Goal: Find specific page/section: Find specific page/section

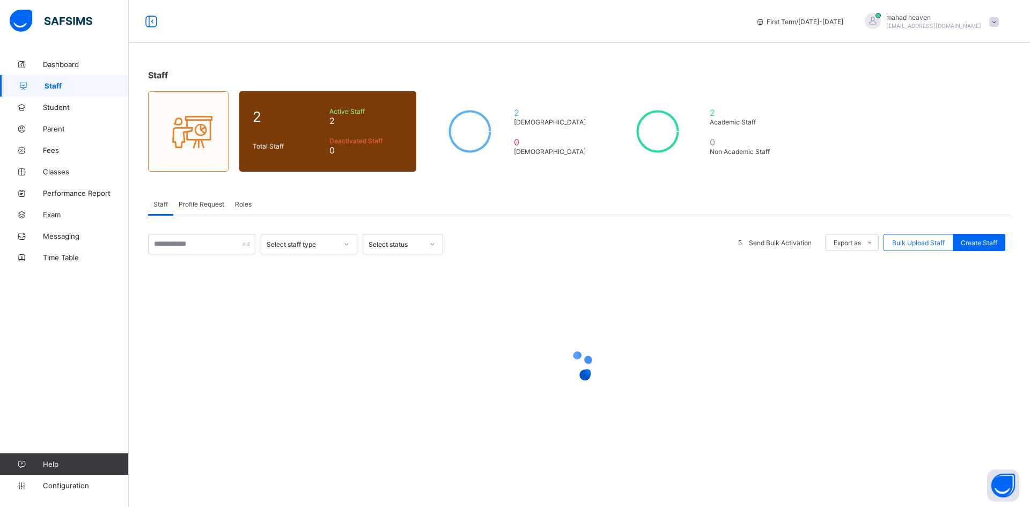
click at [48, 102] on link "Student" at bounding box center [64, 107] width 129 height 21
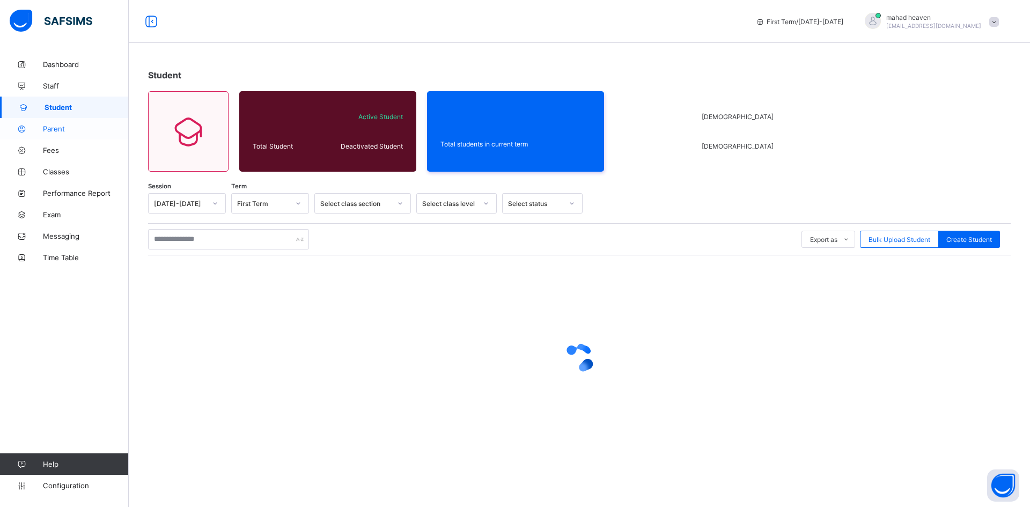
click at [55, 123] on link "Parent" at bounding box center [64, 128] width 129 height 21
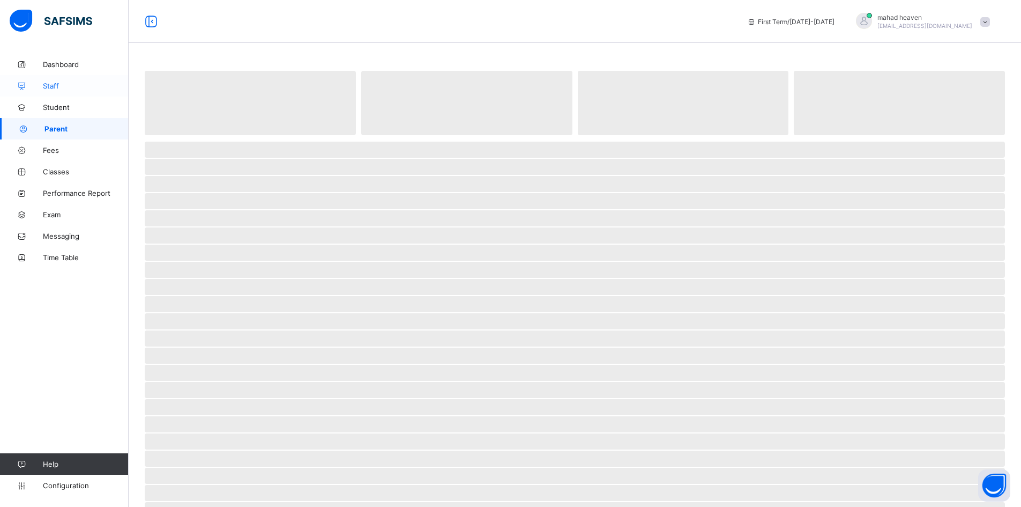
click at [58, 82] on span "Staff" at bounding box center [86, 86] width 86 height 9
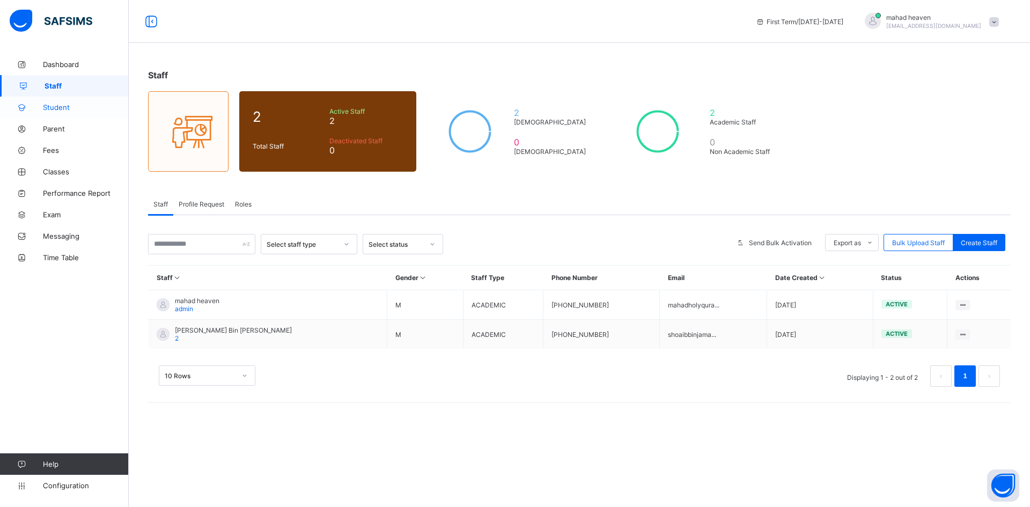
click at [71, 110] on span "Student" at bounding box center [86, 107] width 86 height 9
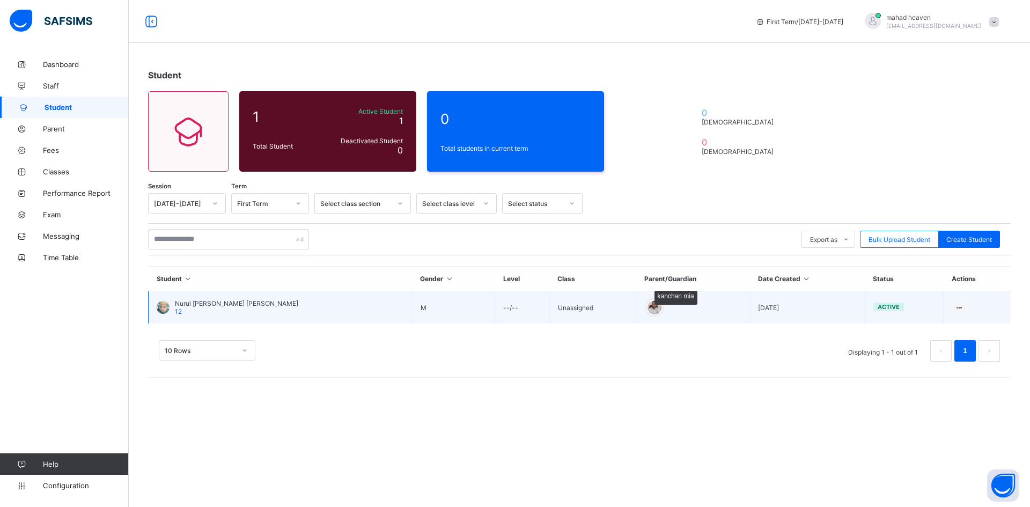
click at [646, 308] on div at bounding box center [654, 307] width 16 height 16
click at [169, 308] on div "Nurul [PERSON_NAME] [PERSON_NAME] 12" at bounding box center [228, 307] width 142 height 16
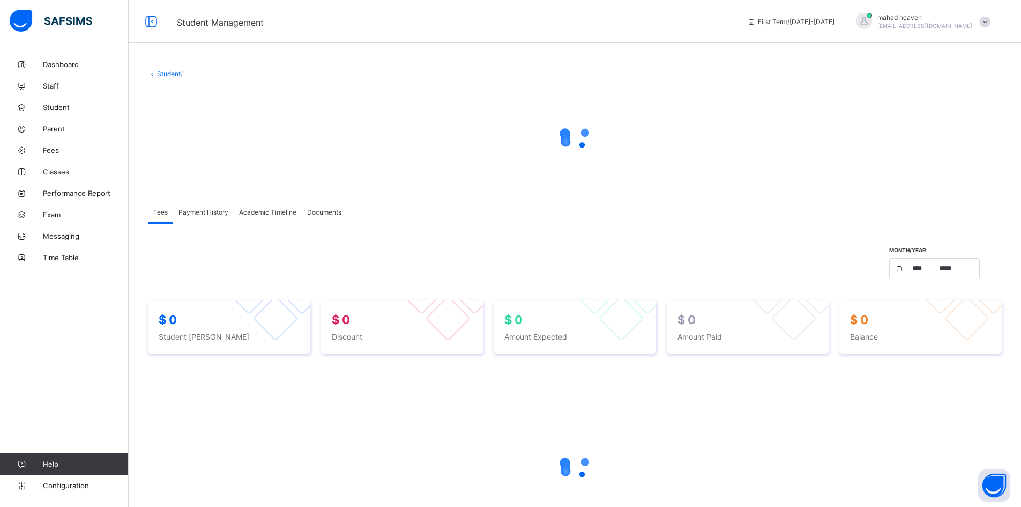
select select "****"
select select "*"
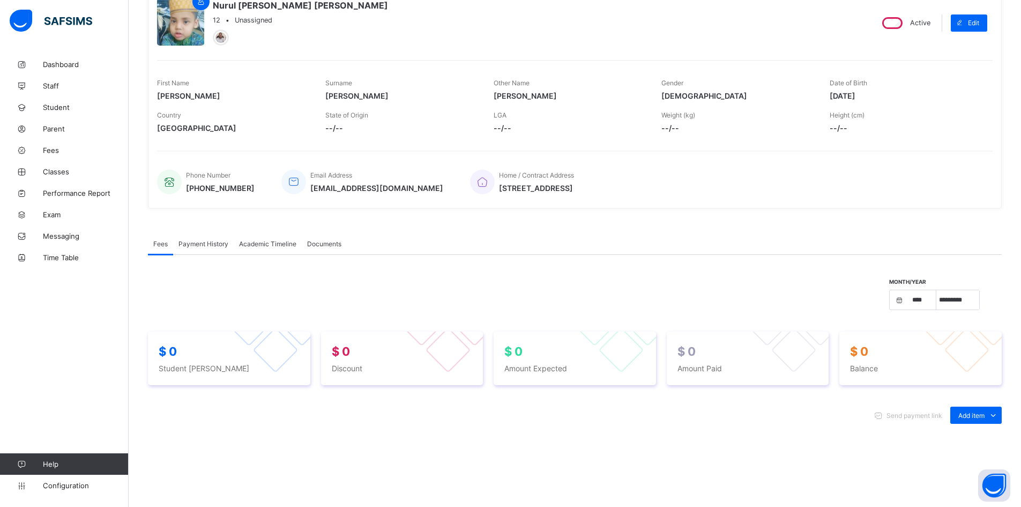
scroll to position [54, 0]
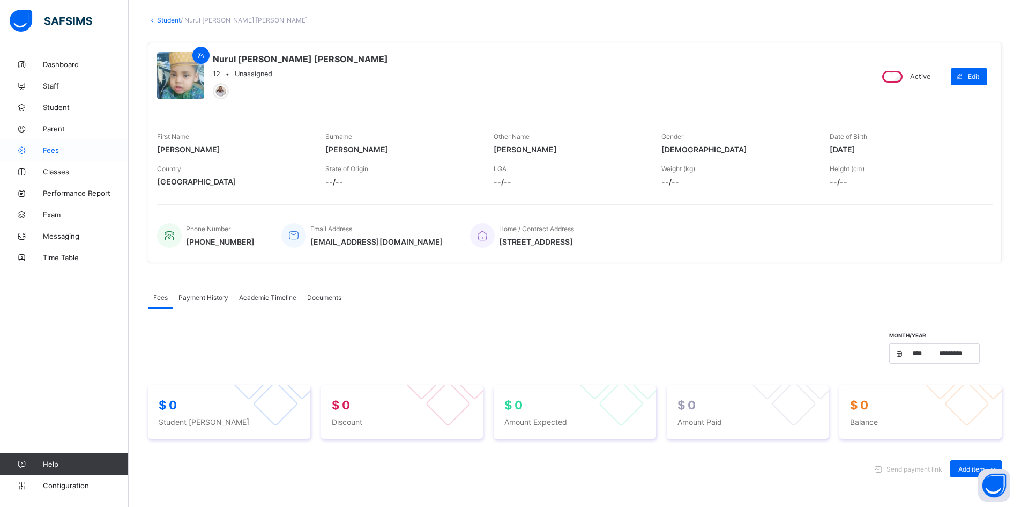
click at [62, 152] on span "Fees" at bounding box center [86, 150] width 86 height 9
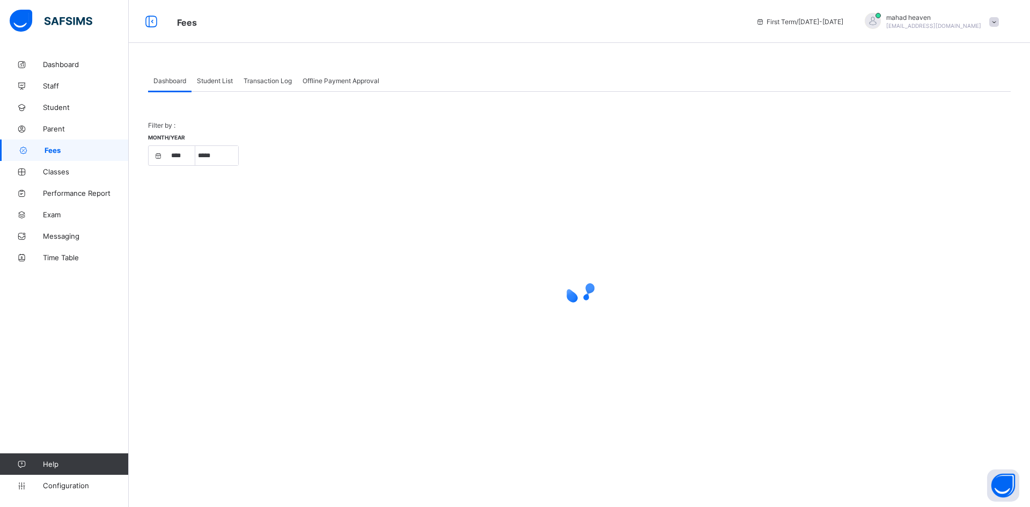
select select "****"
select select "*"
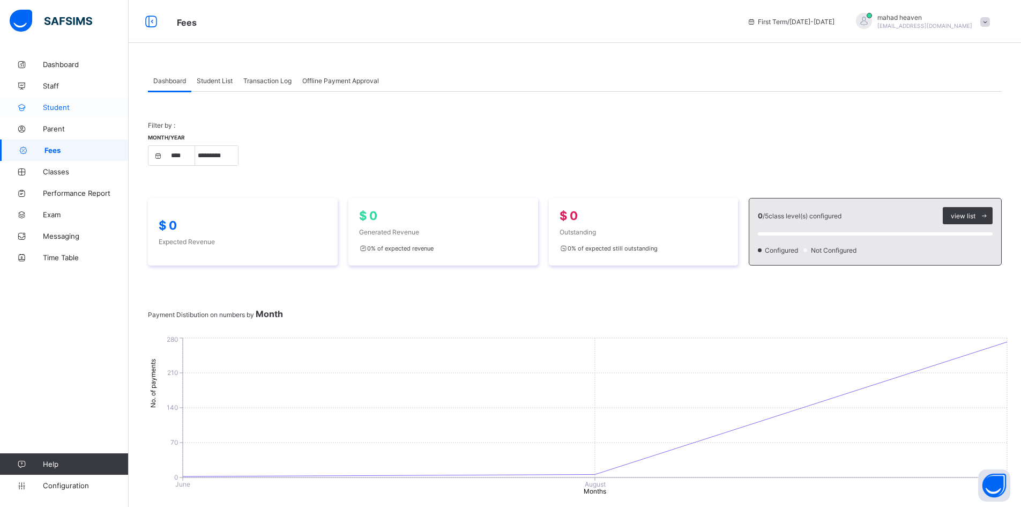
click at [63, 106] on span "Student" at bounding box center [86, 107] width 86 height 9
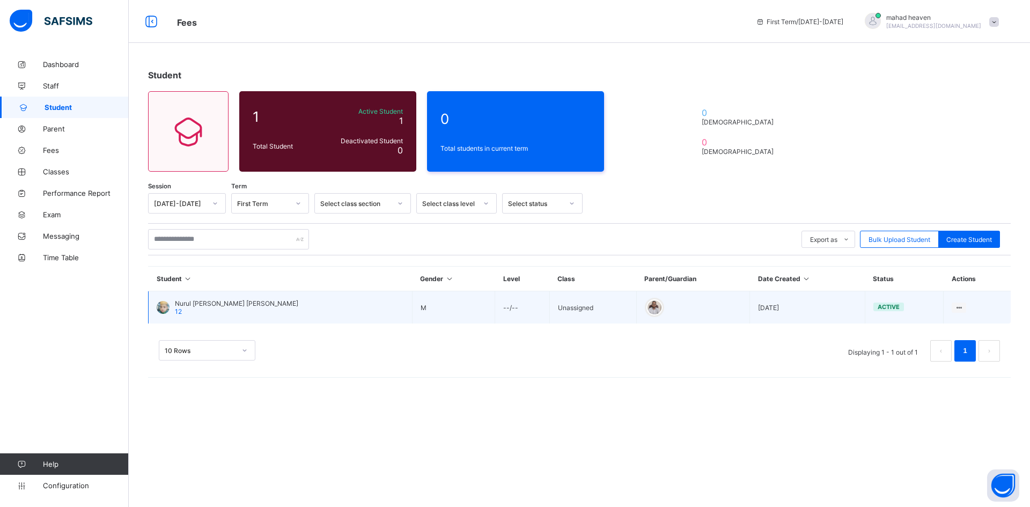
click at [286, 309] on td "Nurul [PERSON_NAME] [PERSON_NAME] 12" at bounding box center [281, 307] width 264 height 33
click at [225, 306] on span "Nurul [PERSON_NAME] [PERSON_NAME]" at bounding box center [236, 303] width 123 height 8
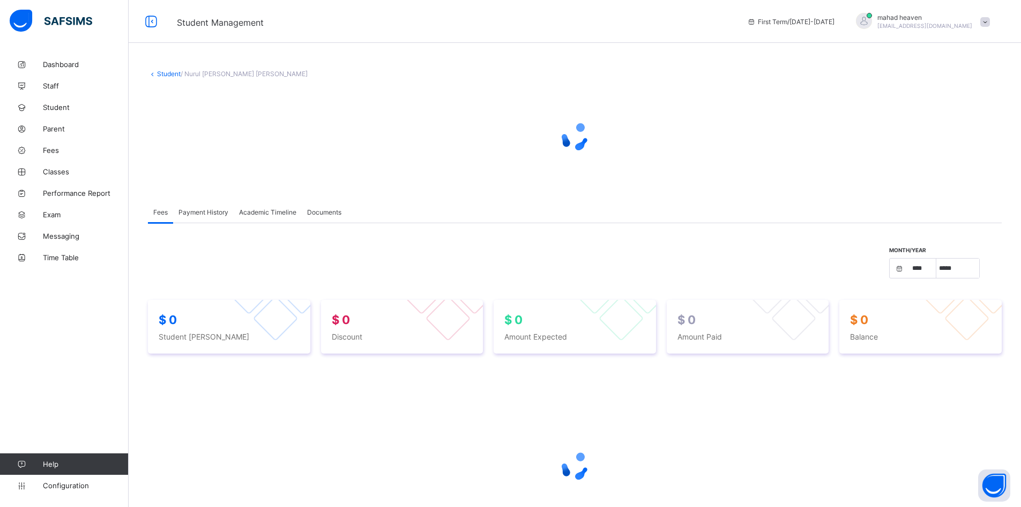
select select "****"
select select "*"
